Goal: Entertainment & Leisure: Consume media (video, audio)

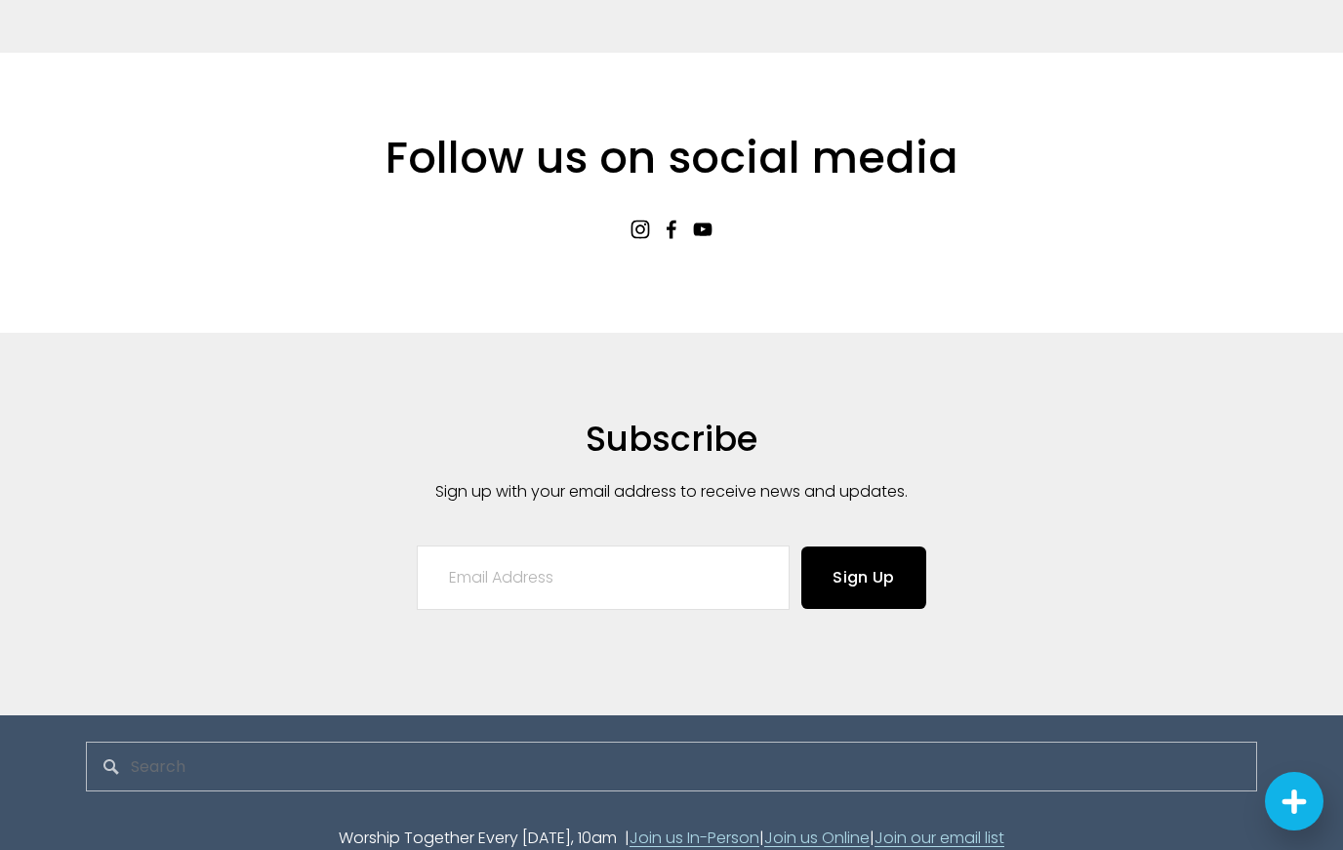
scroll to position [4291, 0]
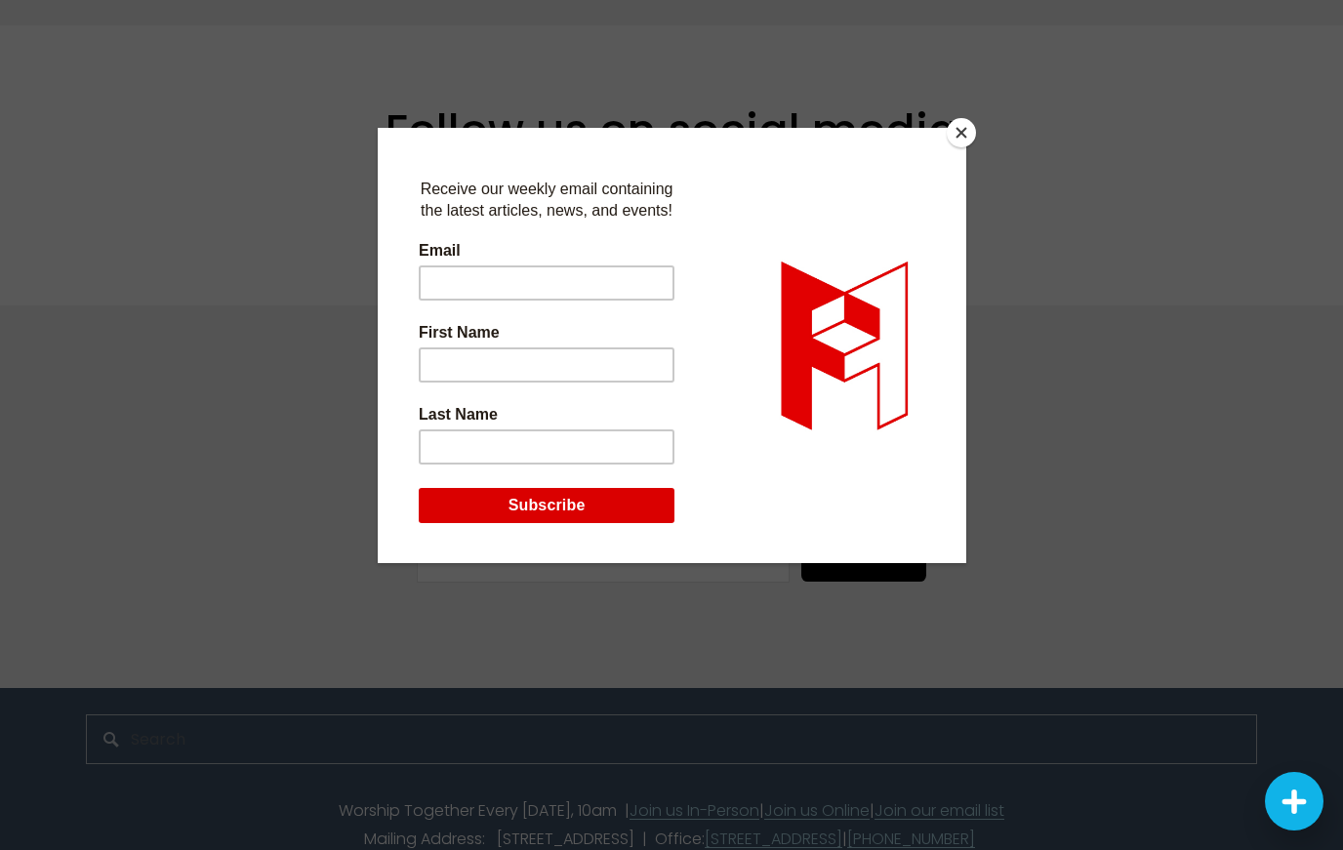
click at [964, 142] on button "Close" at bounding box center [961, 132] width 29 height 29
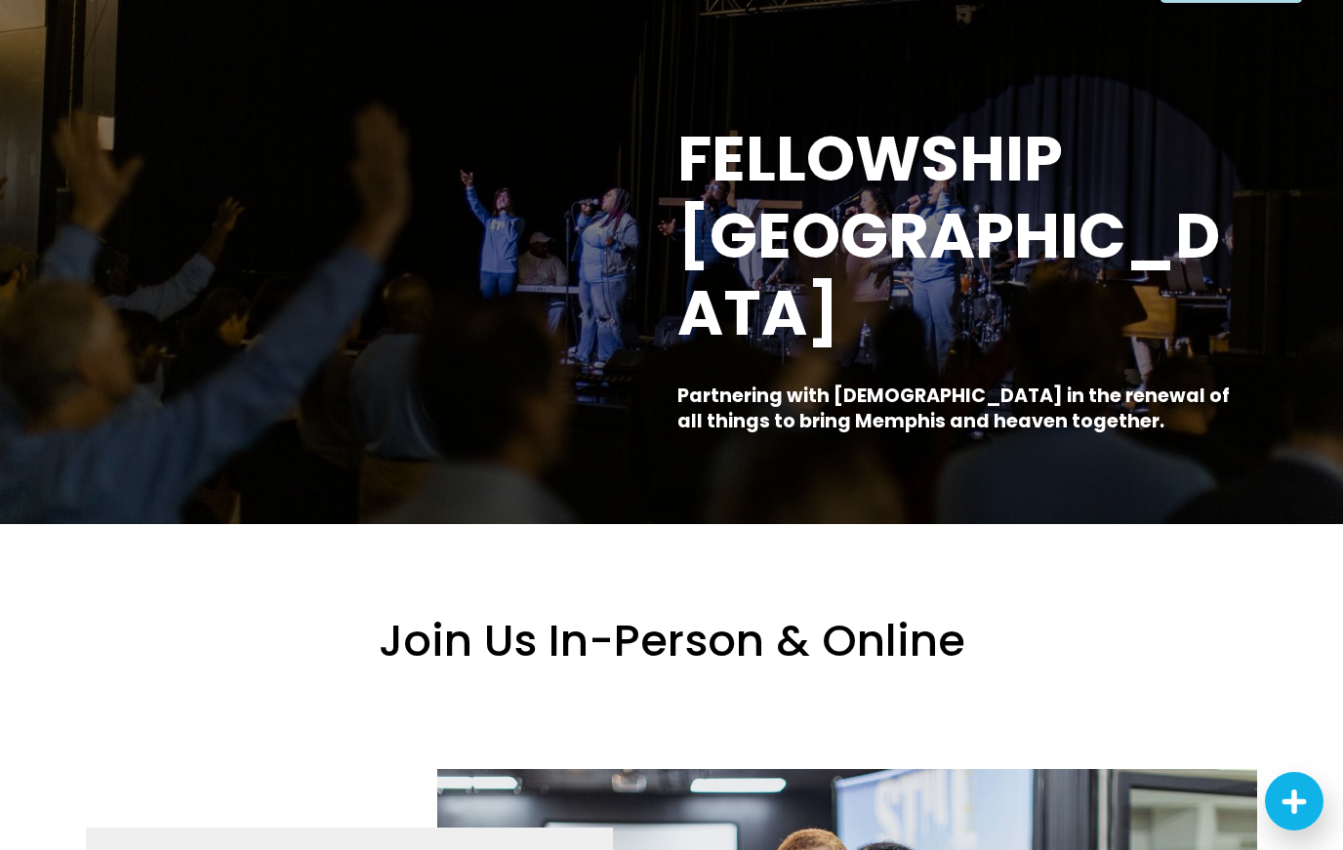
scroll to position [0, 0]
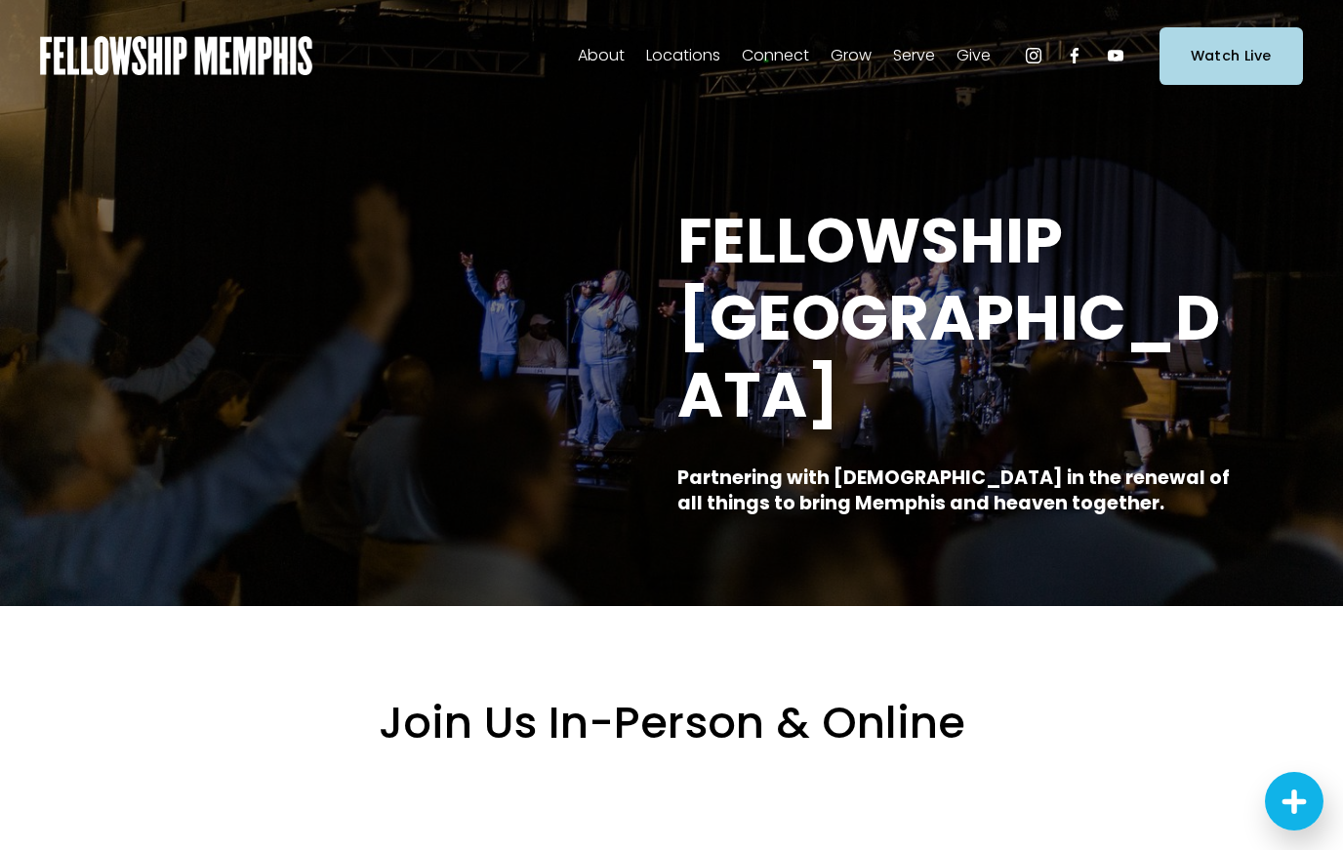
click at [0, 0] on link "Elder Nominations" at bounding box center [0, 0] width 0 height 0
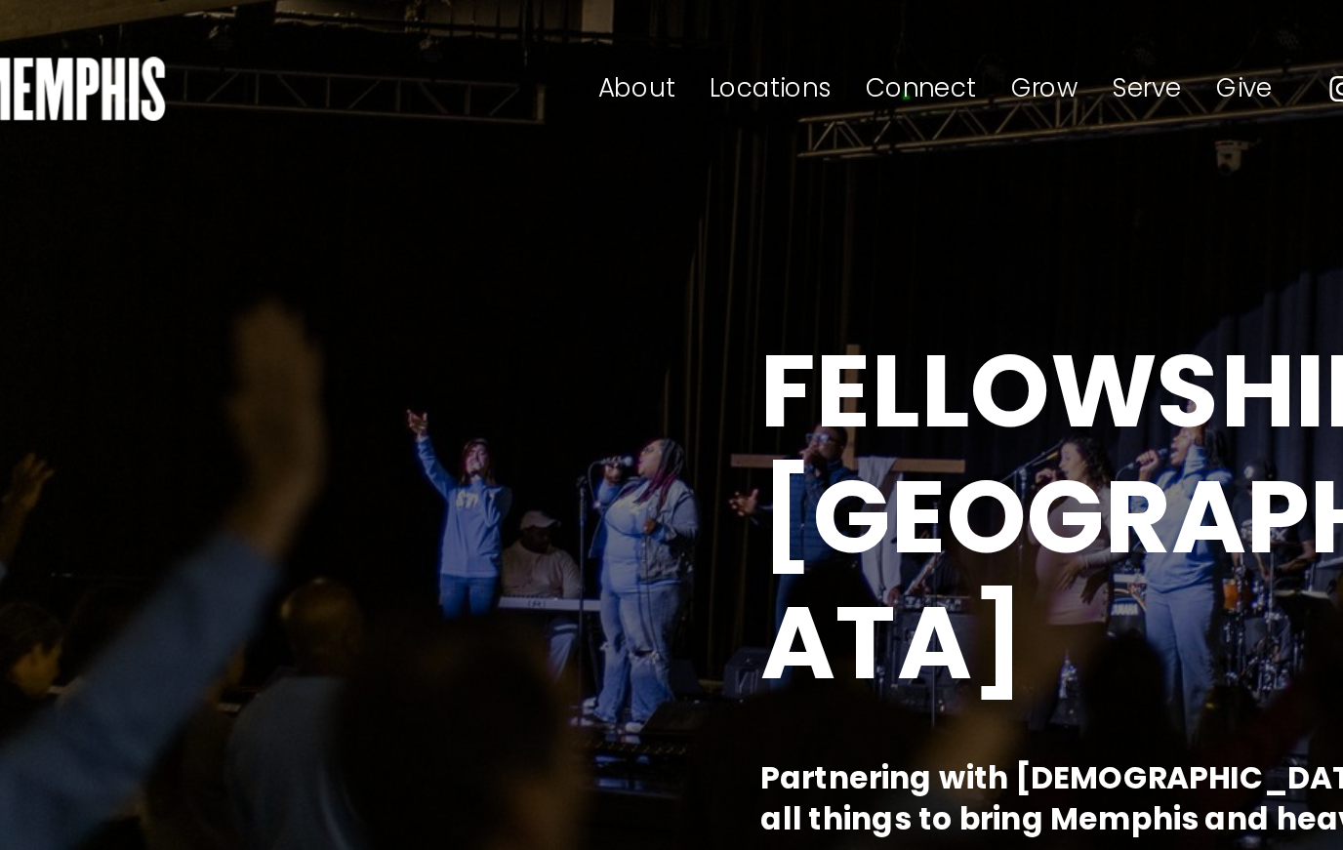
click at [578, 62] on span "About" at bounding box center [601, 56] width 47 height 28
click at [0, 0] on span "Staff" at bounding box center [0, 0] width 0 height 0
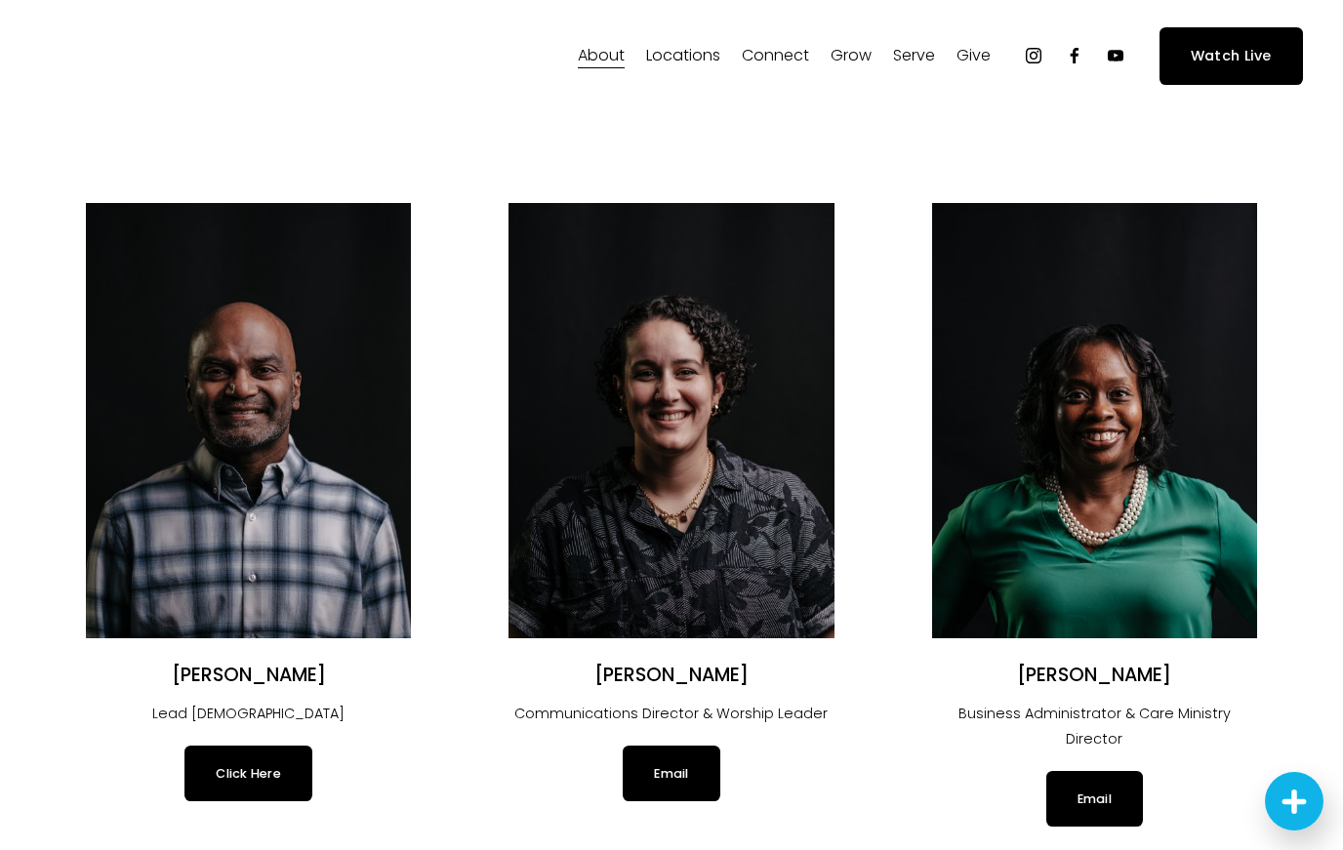
click at [1249, 70] on link "Watch Live" at bounding box center [1230, 56] width 143 height 58
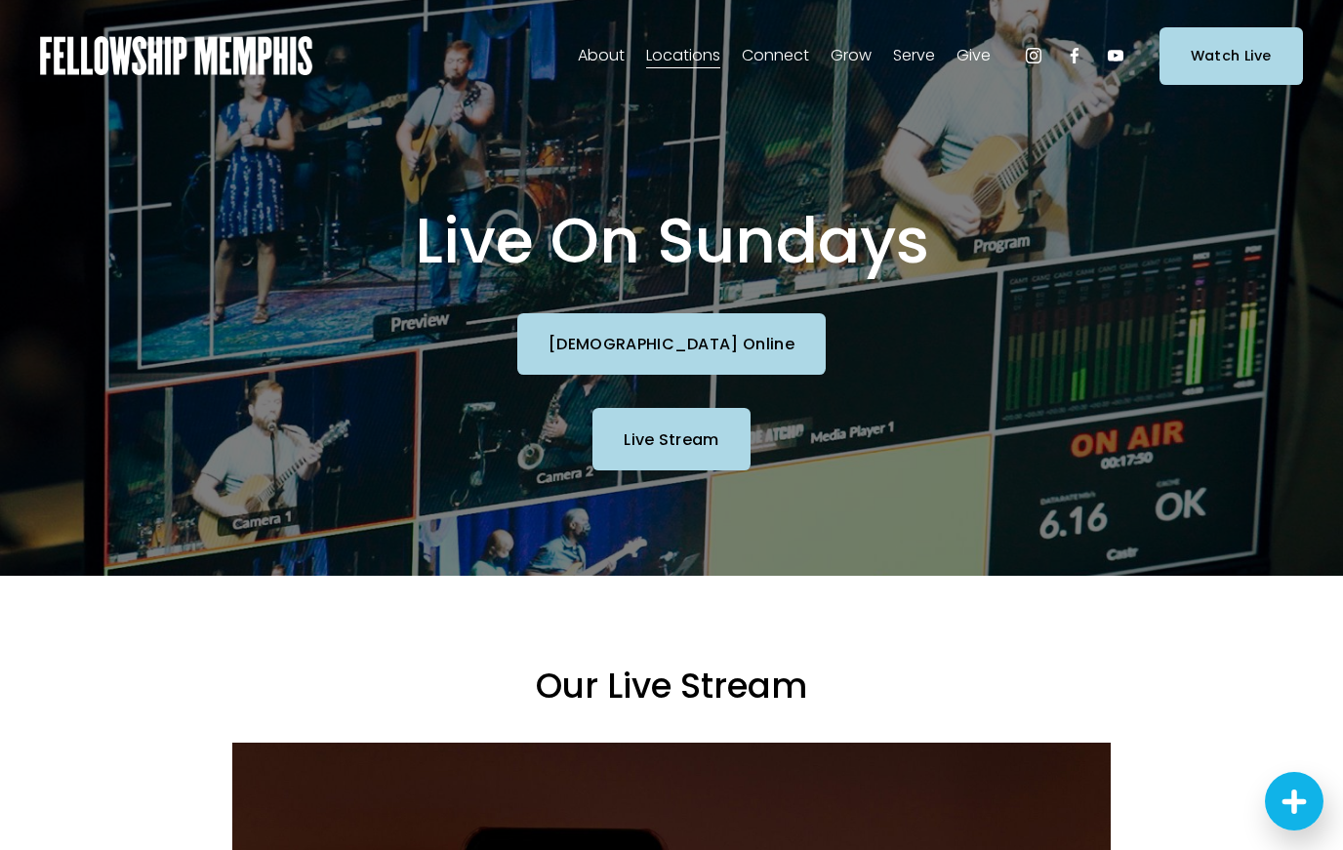
click at [719, 358] on link "Church Online" at bounding box center [671, 343] width 308 height 61
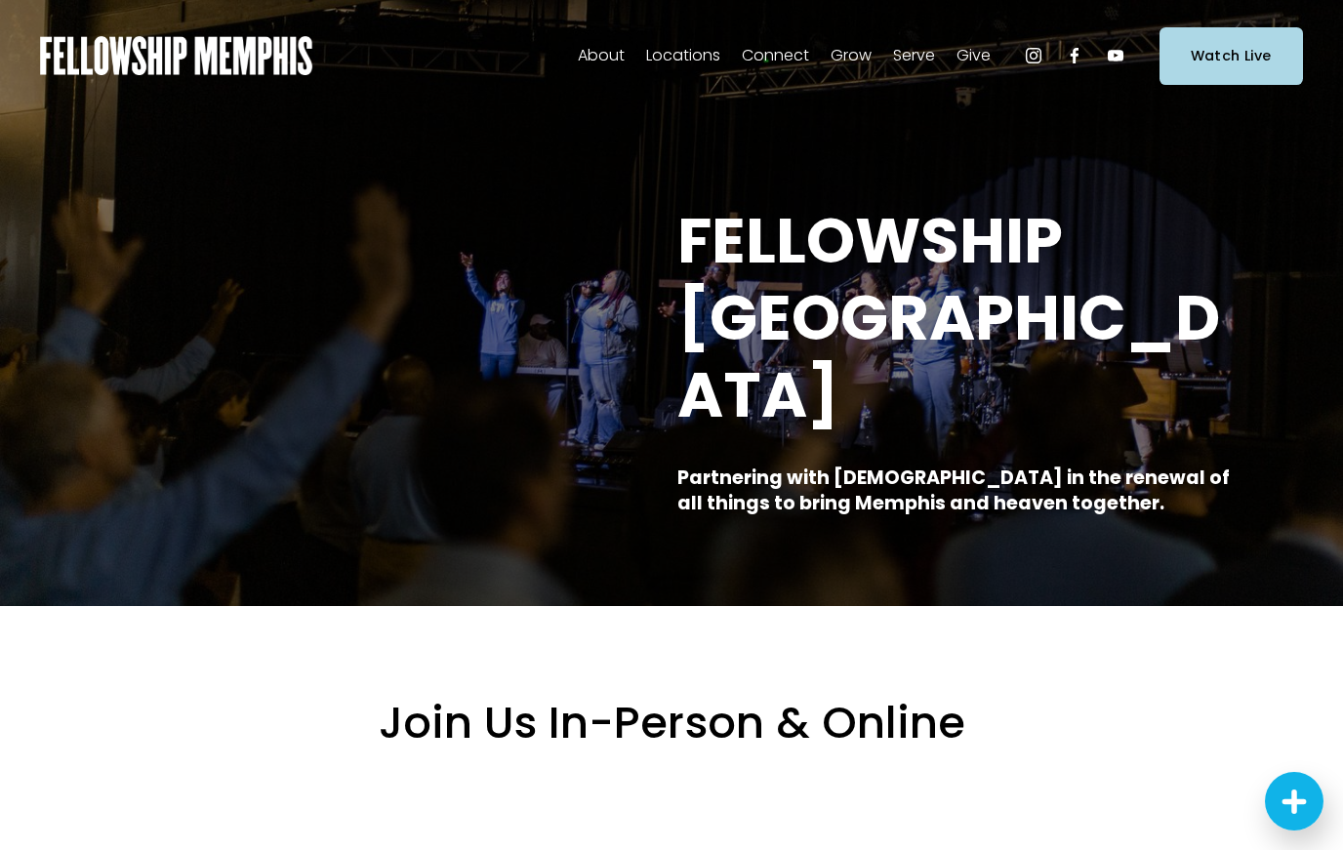
click at [1257, 60] on link "Watch Live" at bounding box center [1230, 56] width 143 height 58
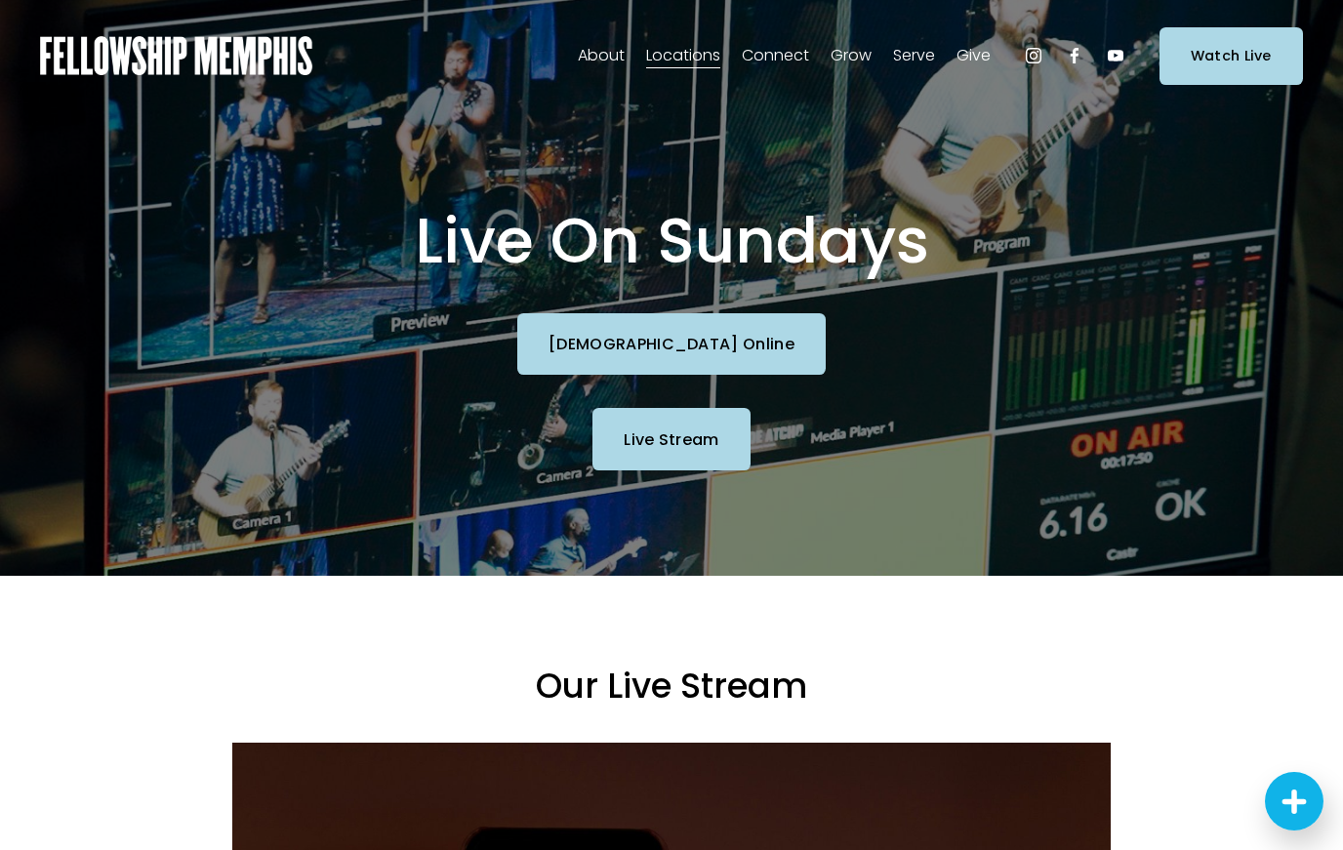
click at [711, 354] on link "[DEMOGRAPHIC_DATA] Online" at bounding box center [671, 343] width 308 height 61
